Goal: Task Accomplishment & Management: Manage account settings

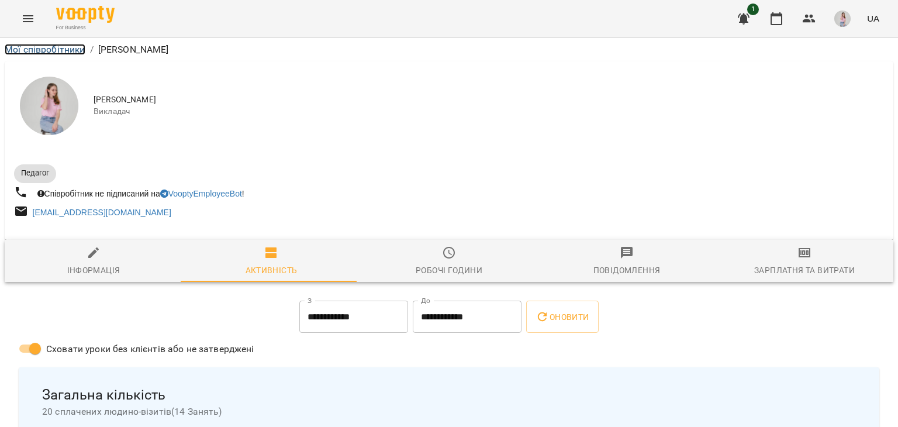
click at [43, 50] on link "Мої співробітники" at bounding box center [45, 49] width 81 height 11
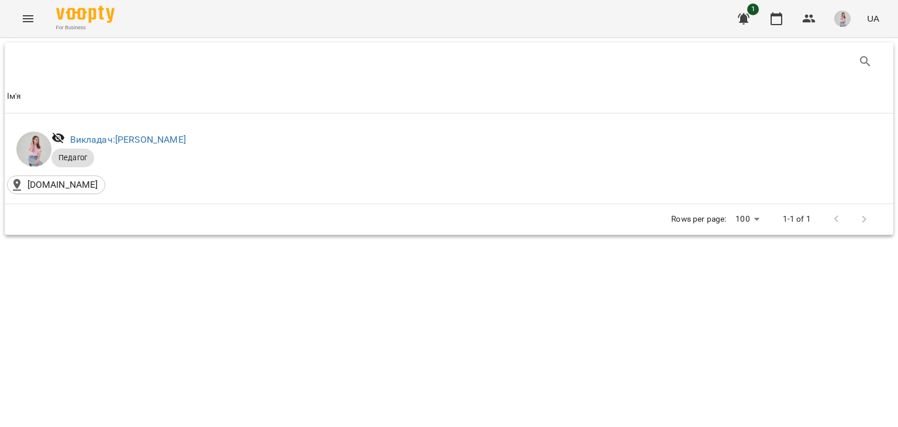
click at [836, 22] on img "button" at bounding box center [842, 19] width 16 height 16
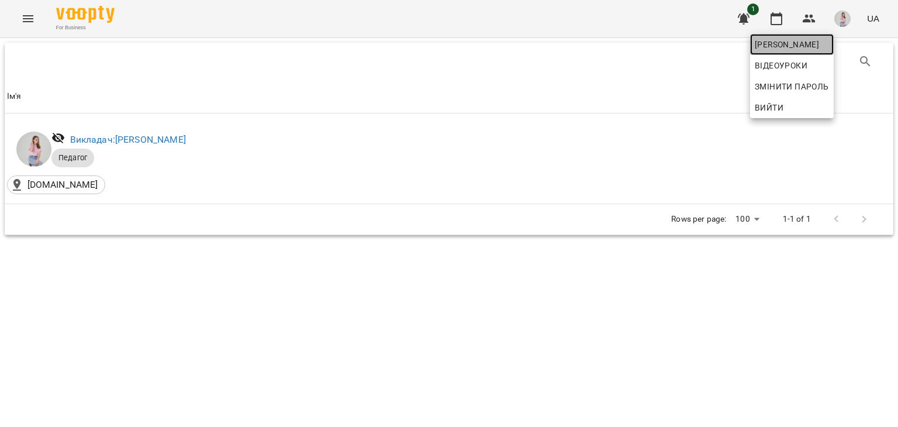
click at [830, 52] on link "[PERSON_NAME]" at bounding box center [792, 44] width 84 height 21
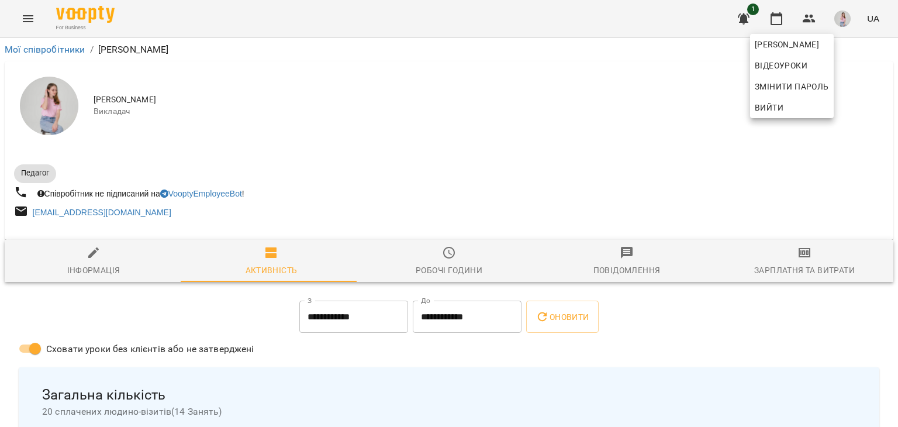
click at [496, 89] on div at bounding box center [449, 213] width 898 height 427
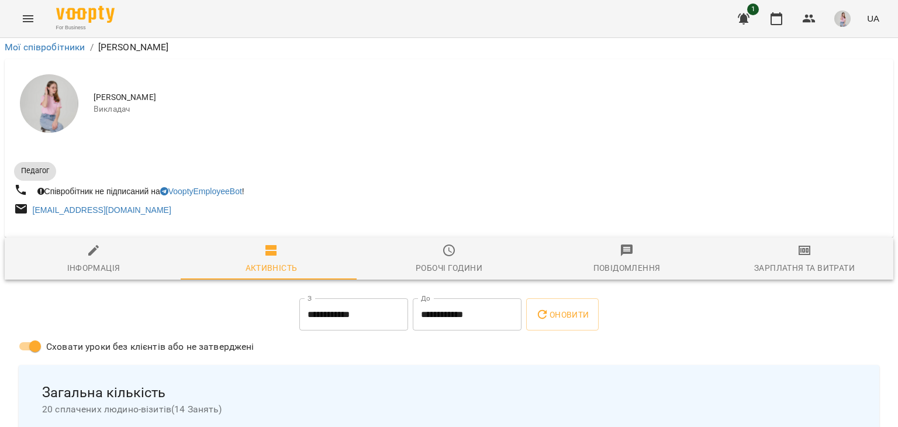
scroll to position [58, 0]
click at [23, 15] on icon "Menu" at bounding box center [28, 18] width 11 height 7
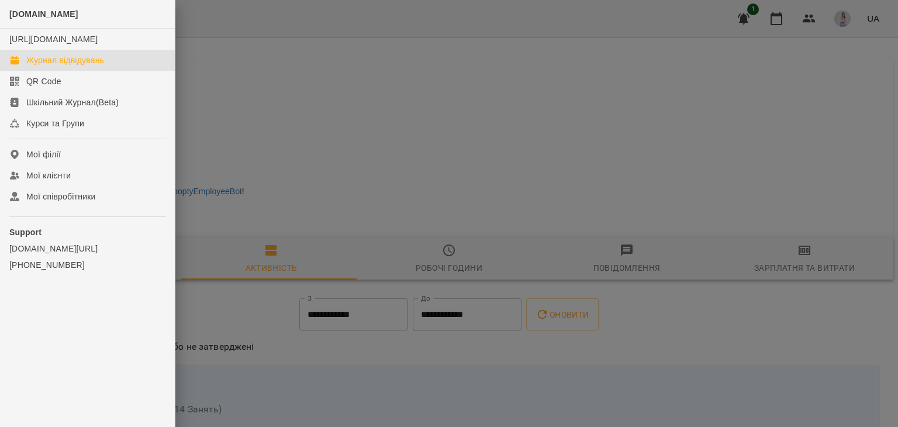
click at [54, 66] on div "Журнал відвідувань" at bounding box center [65, 60] width 78 height 12
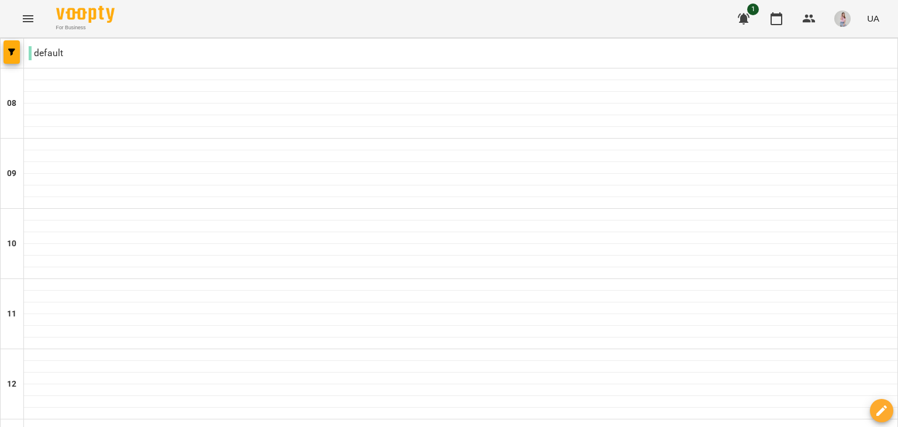
scroll to position [702, 0]
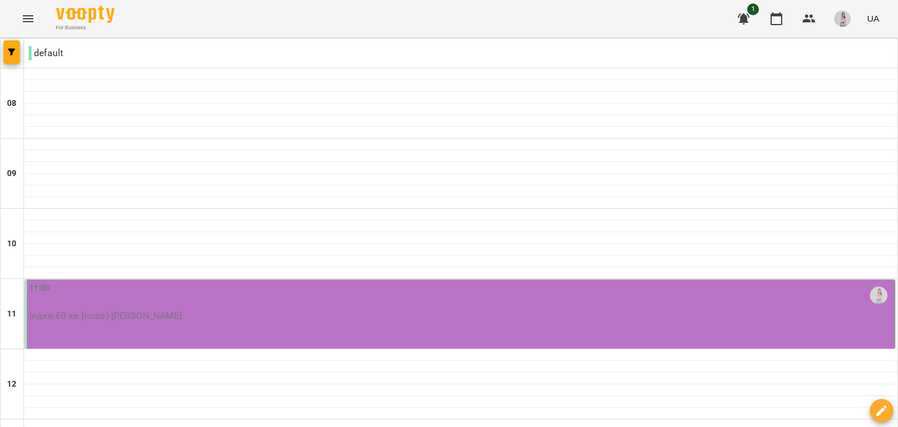
click at [202, 298] on div "11:00" at bounding box center [460, 295] width 863 height 27
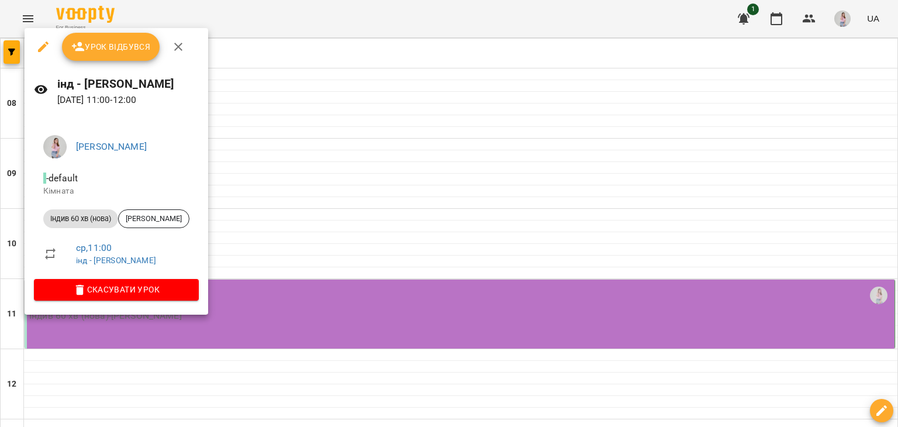
click at [109, 64] on div "Урок відбувся" at bounding box center [117, 46] width 184 height 37
click at [128, 33] on button "Урок відбувся" at bounding box center [111, 47] width 98 height 28
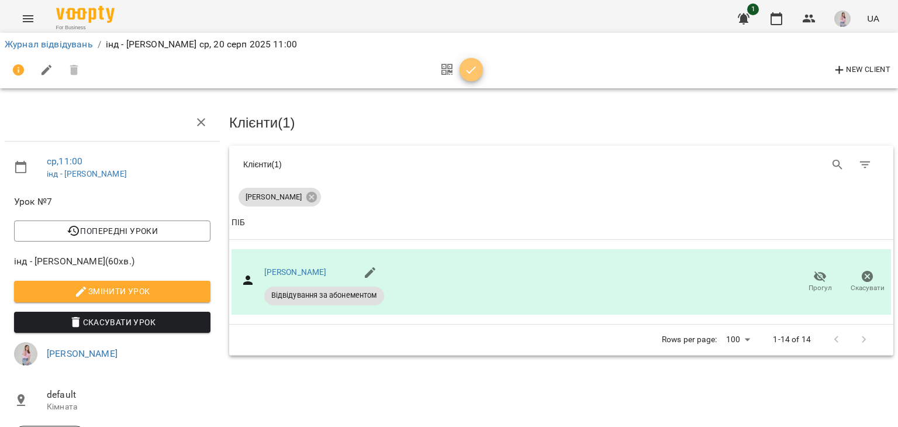
click at [477, 66] on icon "button" at bounding box center [471, 70] width 14 height 14
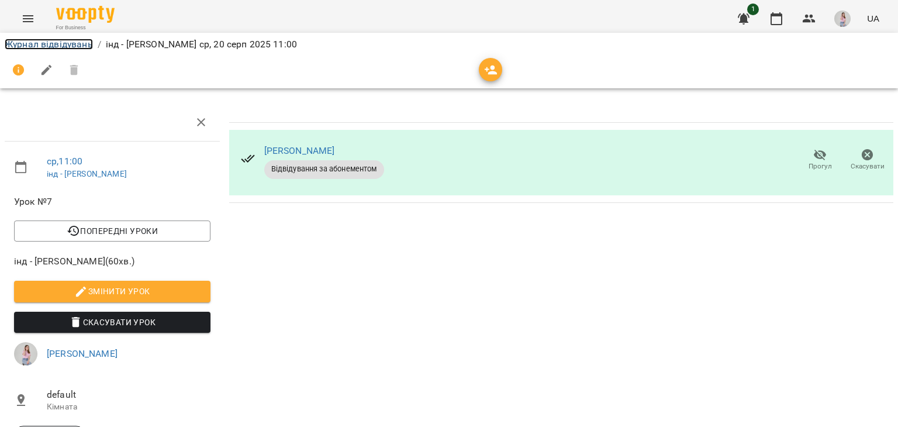
click at [77, 46] on link "Журнал відвідувань" at bounding box center [49, 44] width 88 height 11
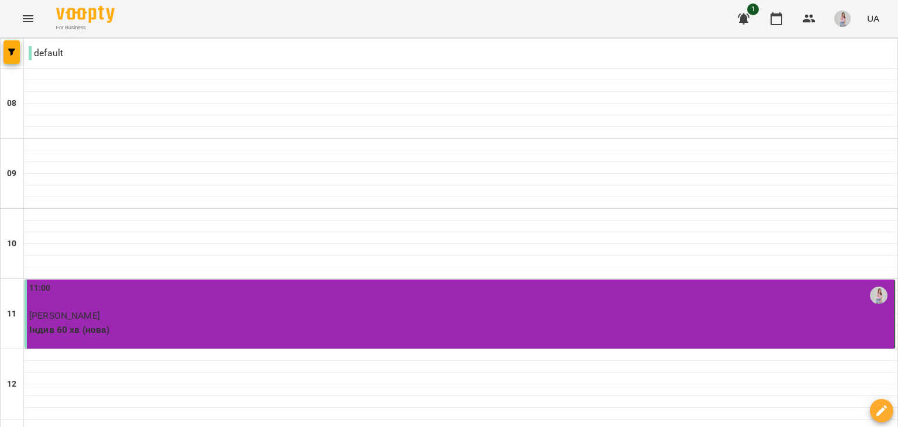
scroll to position [409, 0]
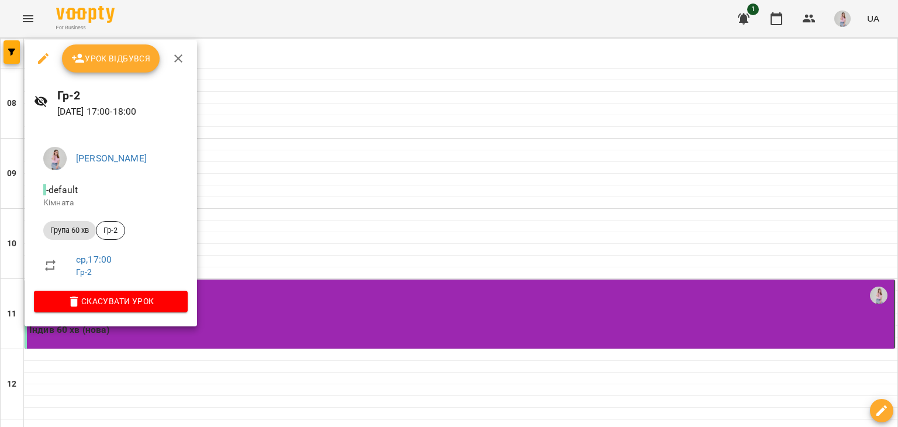
click at [109, 74] on div "Урок відбувся" at bounding box center [111, 58] width 173 height 37
click at [109, 71] on button "Урок відбувся" at bounding box center [111, 58] width 98 height 28
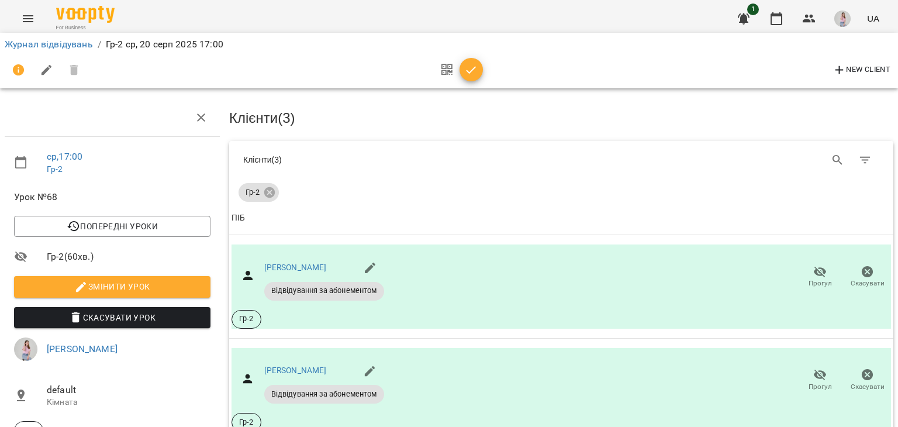
scroll to position [111, 0]
click at [479, 77] on div at bounding box center [458, 70] width 49 height 28
click at [477, 80] on div at bounding box center [458, 70] width 49 height 28
click at [468, 71] on icon "button" at bounding box center [471, 70] width 14 height 14
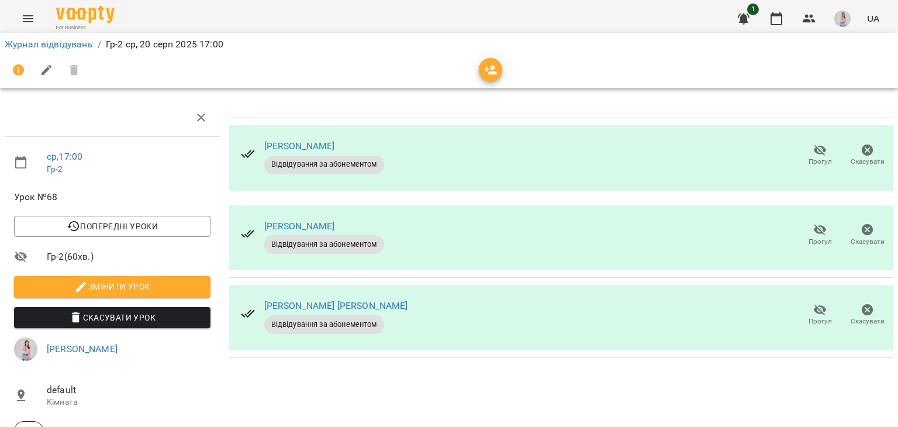
scroll to position [0, 0]
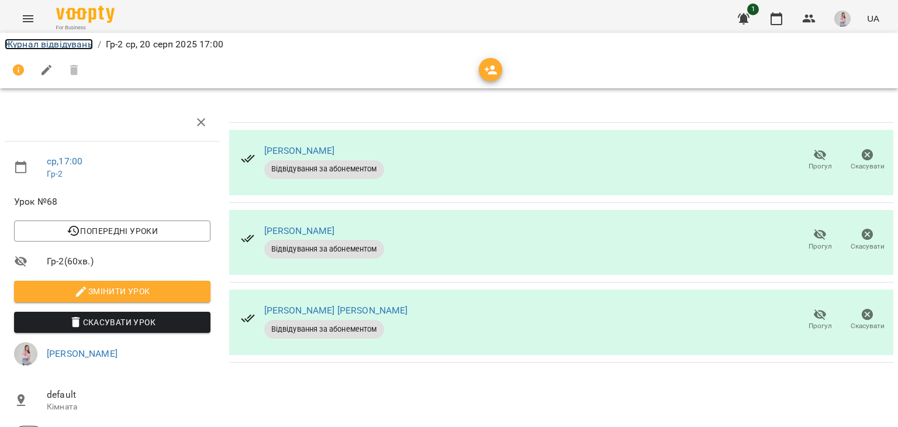
click at [73, 42] on link "Журнал відвідувань" at bounding box center [49, 44] width 88 height 11
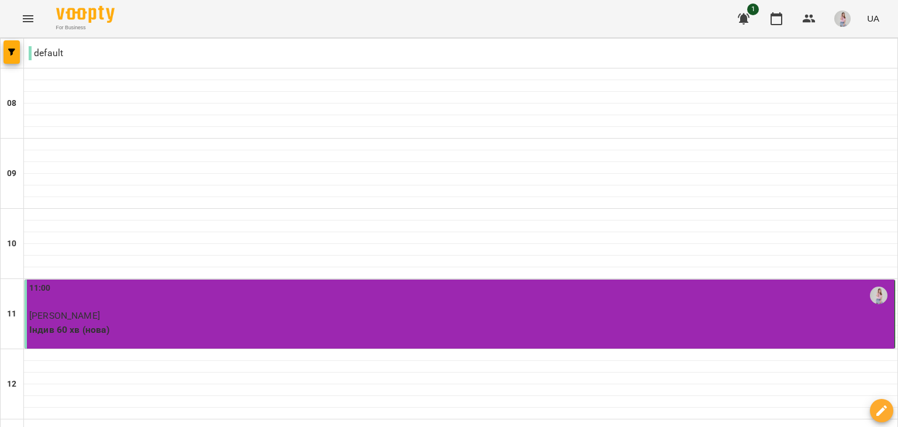
scroll to position [234, 0]
